Goal: Transaction & Acquisition: Purchase product/service

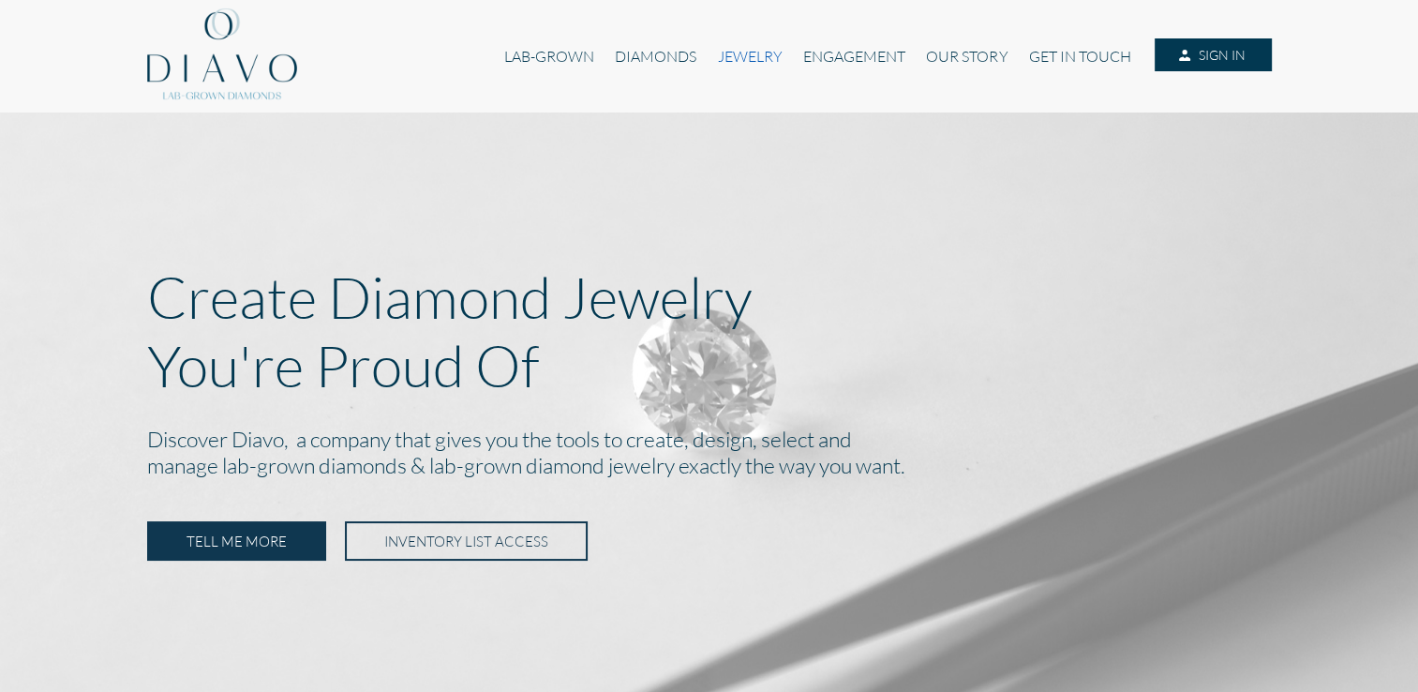
click at [722, 60] on link "JEWELRY" at bounding box center [749, 56] width 85 height 36
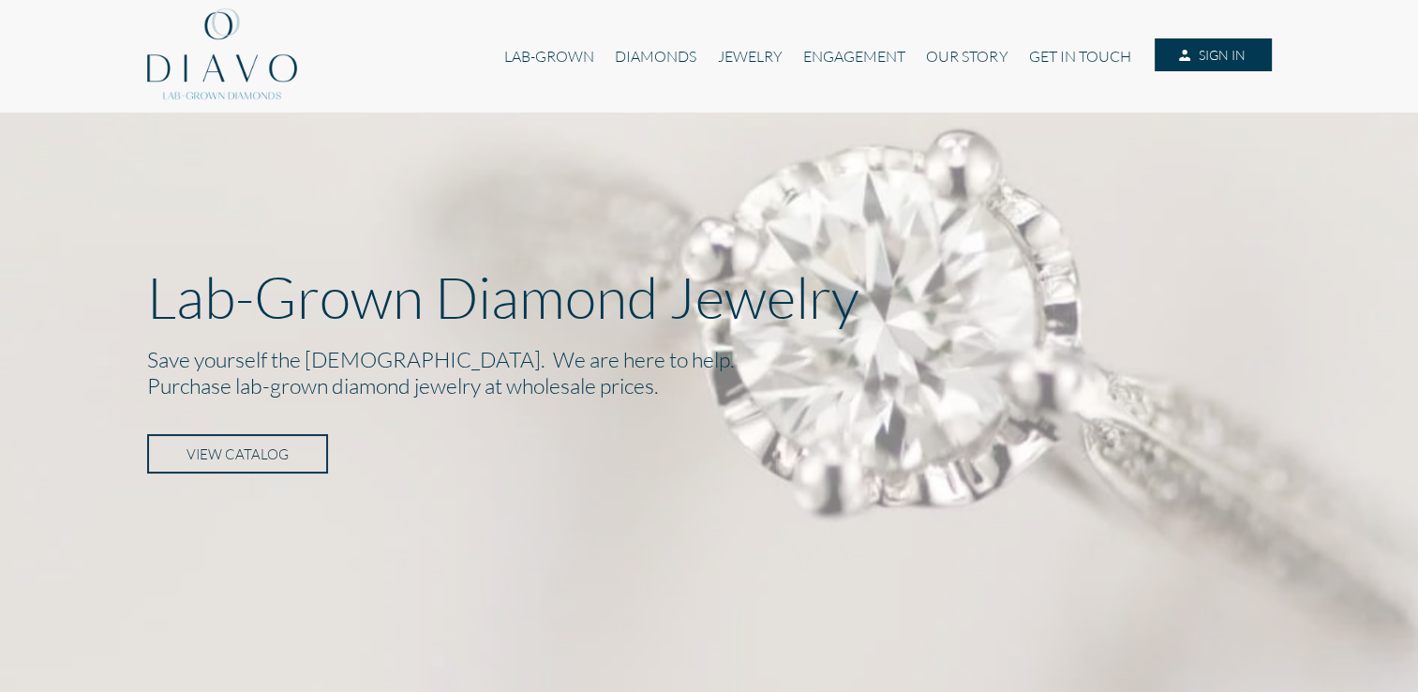
click at [294, 437] on link "VIEW CATALOG" at bounding box center [237, 453] width 181 height 39
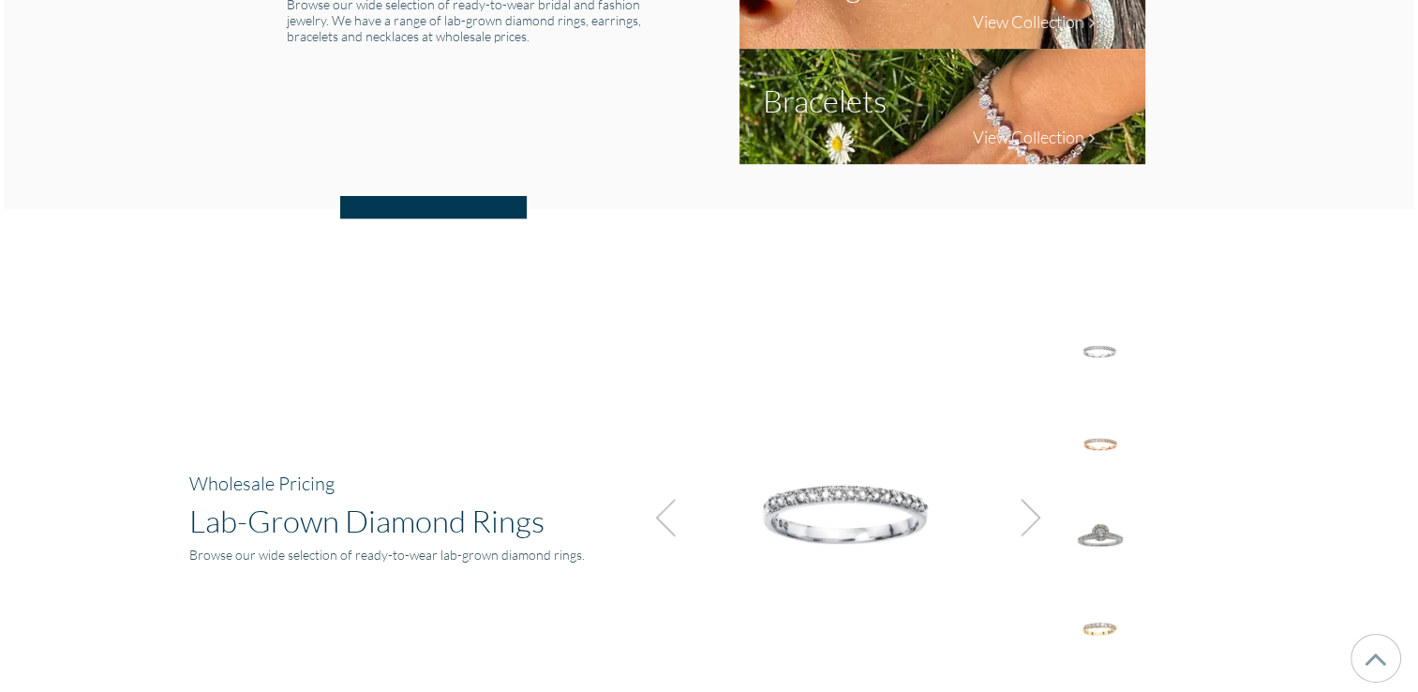
scroll to position [1304, 0]
